Goal: Task Accomplishment & Management: Use online tool/utility

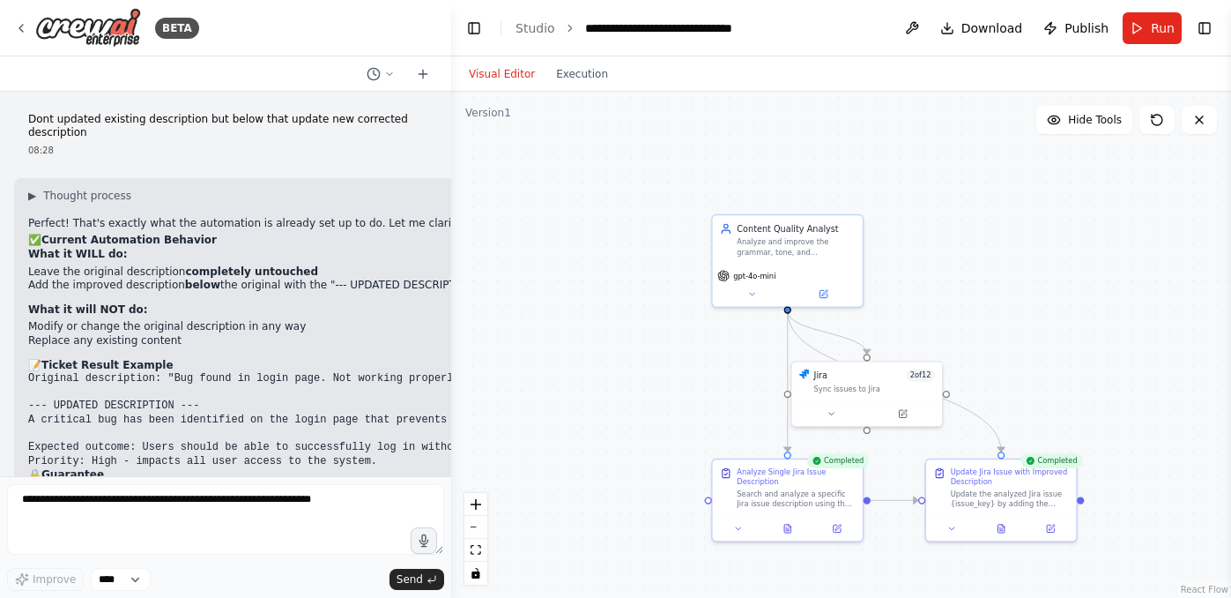
scroll to position [5140, 0]
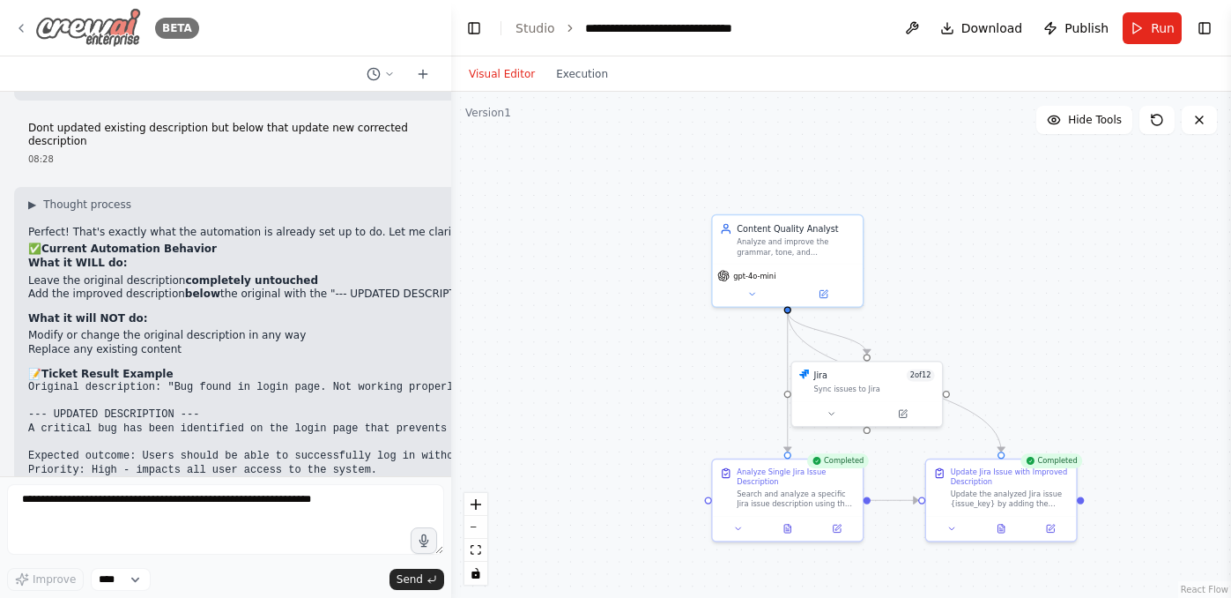
click at [19, 24] on icon at bounding box center [21, 28] width 14 height 14
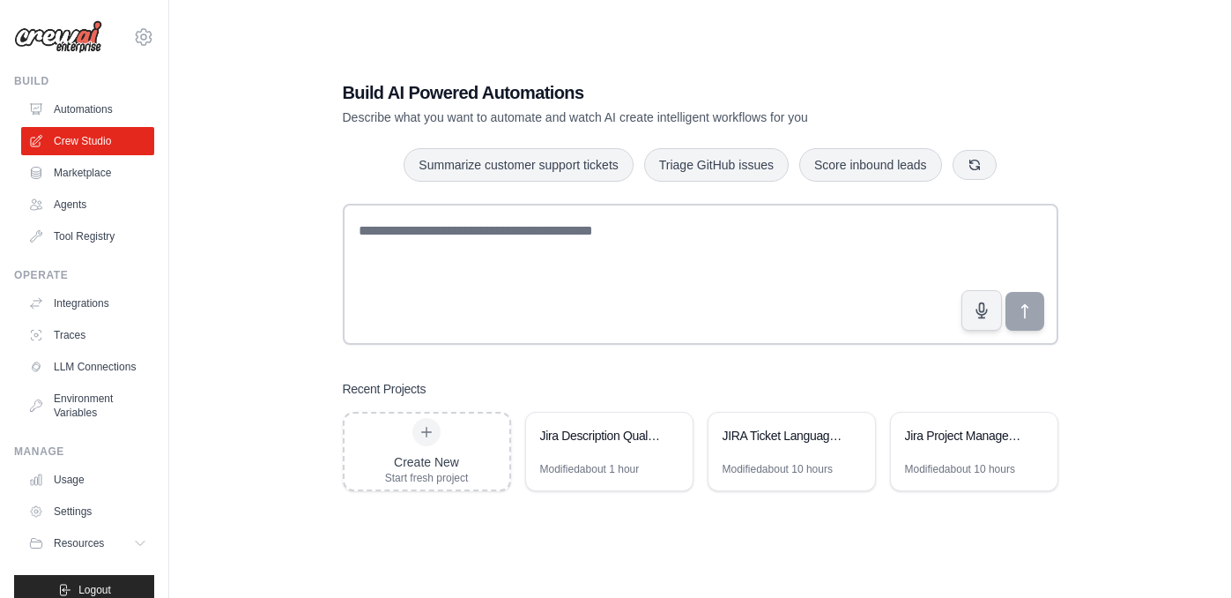
scroll to position [35, 0]
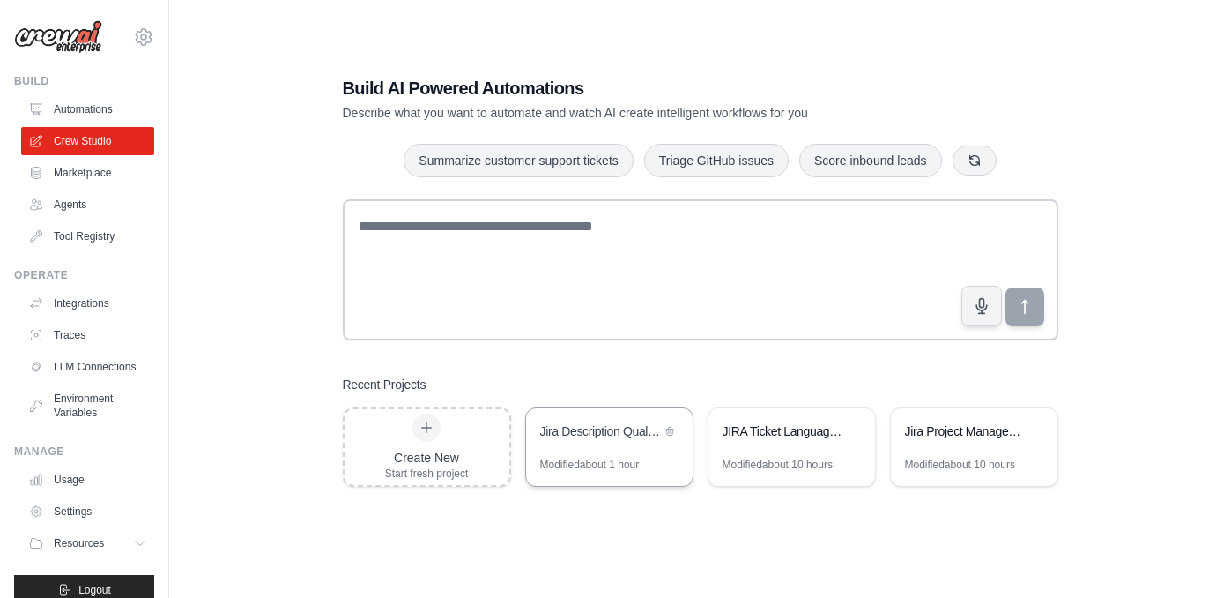
click at [579, 444] on div "Jira Description Quality Analyzer" at bounding box center [609, 432] width 167 height 49
click at [83, 312] on link "Integrations" at bounding box center [89, 303] width 133 height 28
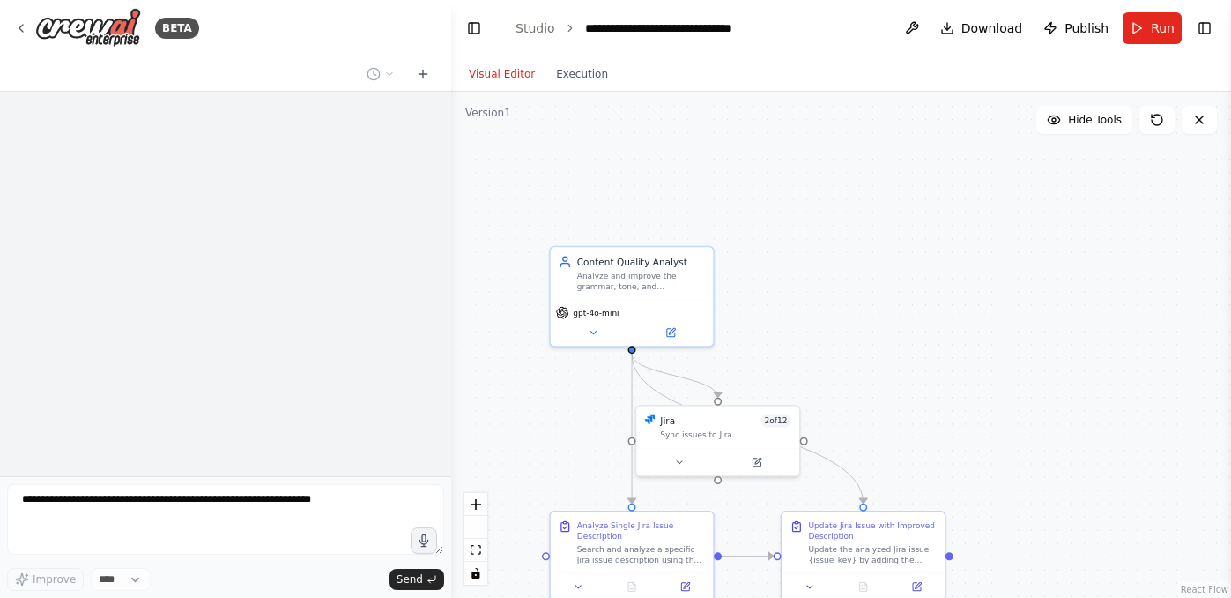
scroll to position [4331, 0]
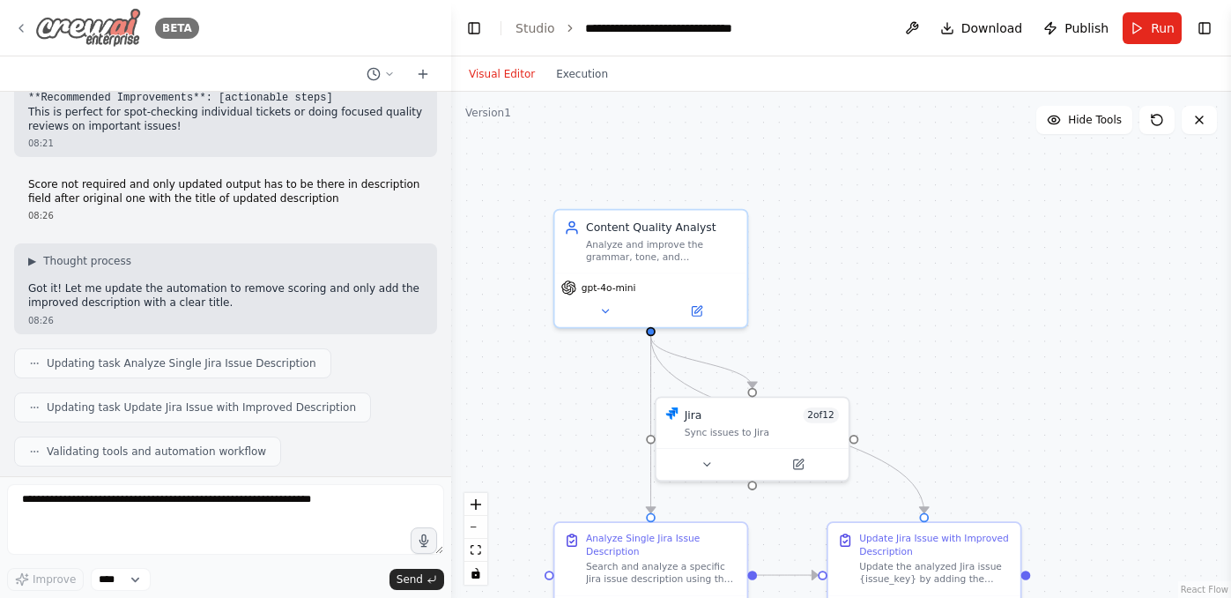
click at [16, 29] on icon at bounding box center [21, 28] width 14 height 14
